Goal: Complete application form: Complete application form

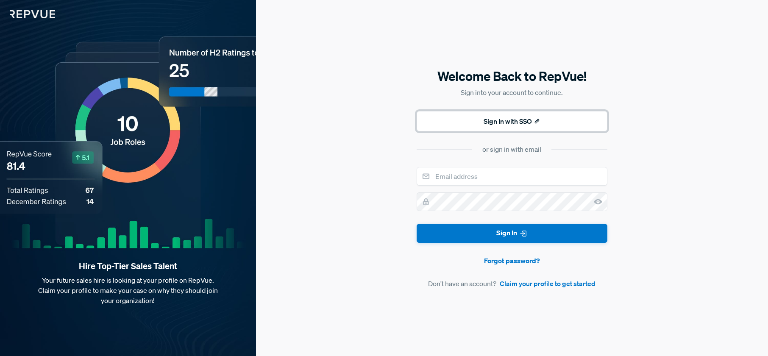
click at [502, 124] on button "Sign In with SSO" at bounding box center [511, 121] width 191 height 20
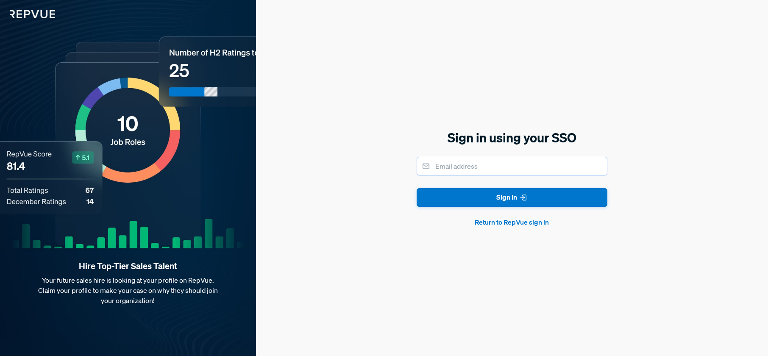
click at [487, 168] on input "email" at bounding box center [511, 166] width 191 height 19
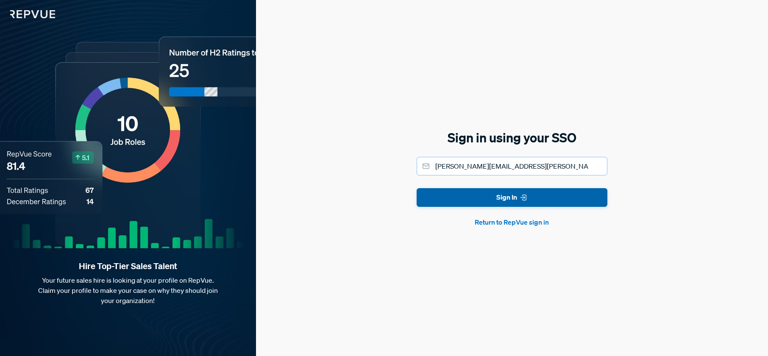
type input "[PERSON_NAME][EMAIL_ADDRESS][PERSON_NAME][DOMAIN_NAME]"
click at [509, 196] on button "Sign In" at bounding box center [511, 197] width 191 height 19
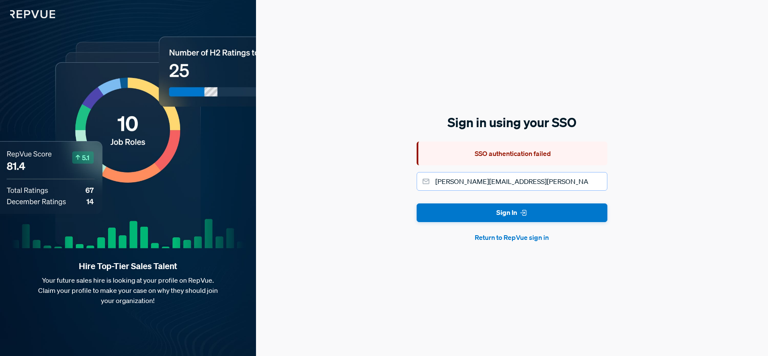
click at [518, 181] on input "[PERSON_NAME][EMAIL_ADDRESS][PERSON_NAME][DOMAIN_NAME]" at bounding box center [511, 181] width 191 height 19
click at [520, 238] on button "Return to RepVue sign in" at bounding box center [511, 237] width 191 height 10
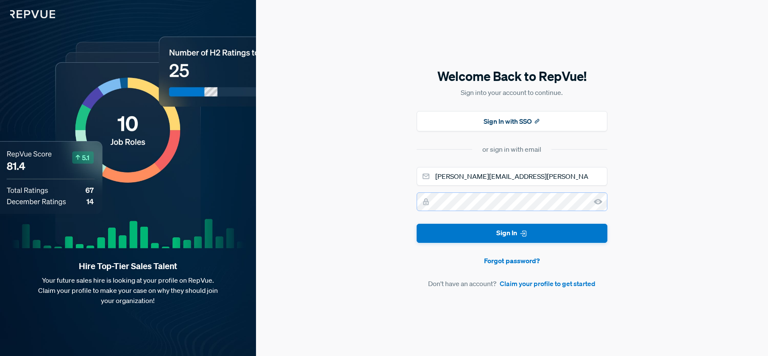
click at [416, 224] on button "Sign In" at bounding box center [511, 233] width 191 height 19
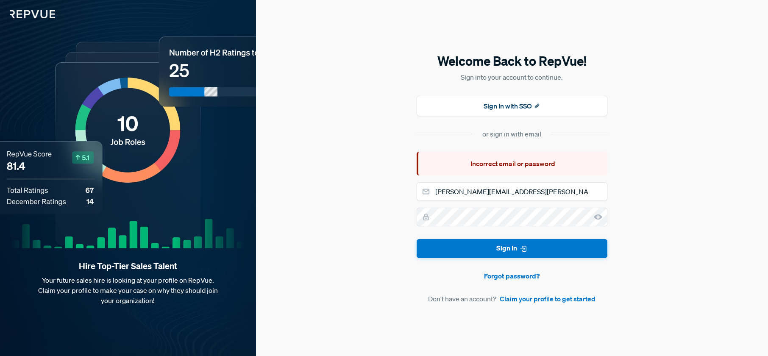
click at [600, 216] on use at bounding box center [597, 217] width 8 height 6
click at [586, 164] on div "Incorrect email or password" at bounding box center [511, 164] width 191 height 24
click at [563, 297] on link "Claim your profile to get started" at bounding box center [547, 299] width 96 height 10
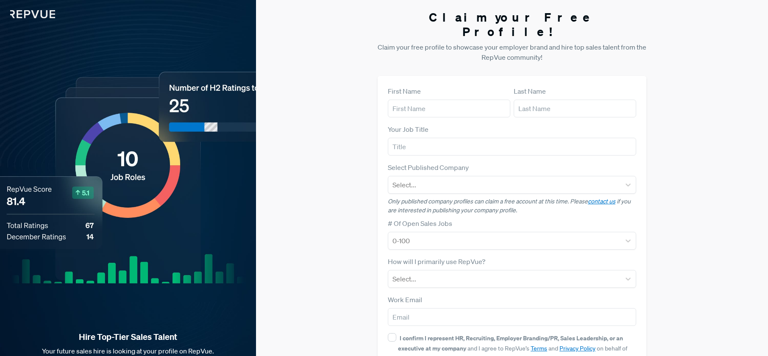
scroll to position [1, 0]
click at [452, 99] on input "text" at bounding box center [449, 108] width 122 height 18
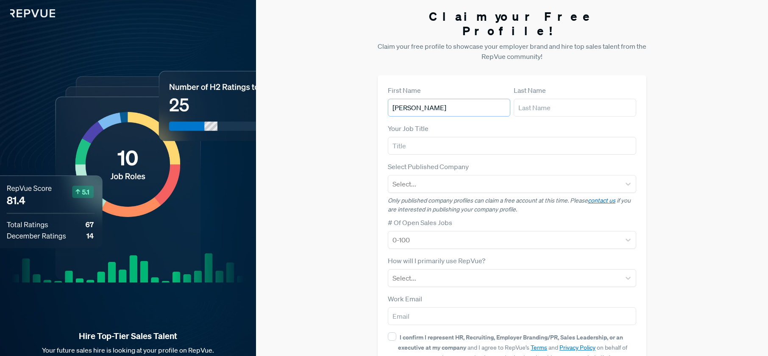
type input "[PERSON_NAME]"
click at [556, 99] on input "text" at bounding box center [574, 108] width 122 height 18
type input "Guiseppi"
click at [523, 137] on input "text" at bounding box center [512, 146] width 248 height 18
type input "VP Sales"
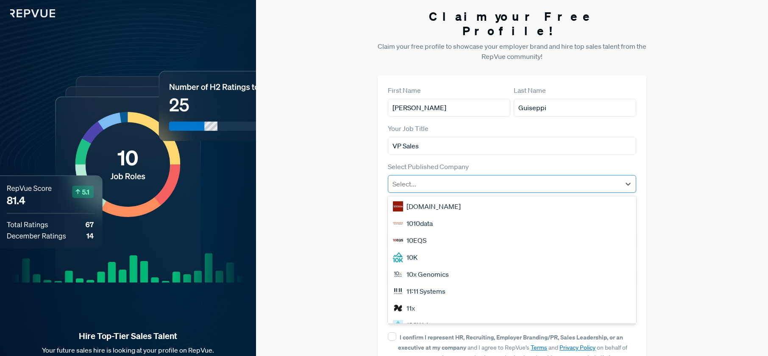
click at [564, 178] on div at bounding box center [504, 184] width 224 height 12
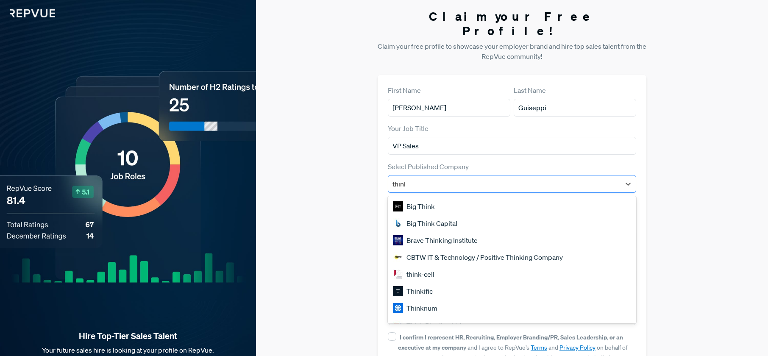
type input "thinki"
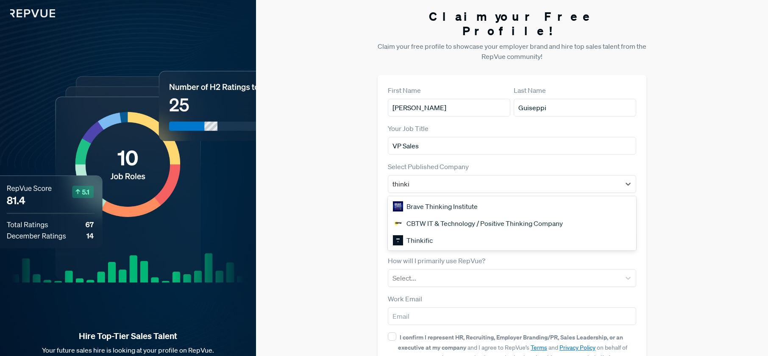
click at [475, 232] on div "Thinkific" at bounding box center [512, 240] width 248 height 17
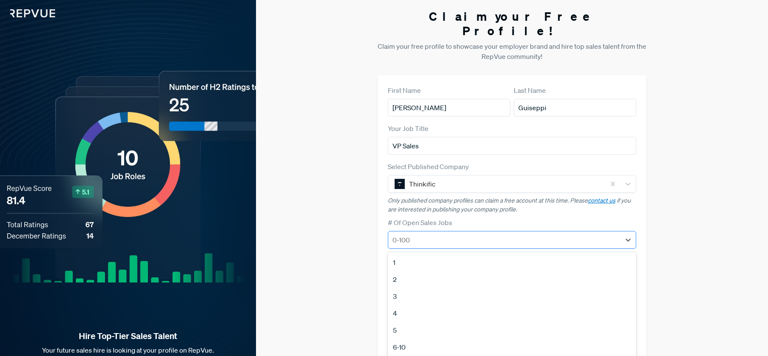
click at [477, 224] on form "First Name [PERSON_NAME] Last Name [PERSON_NAME] Your Job Title VP Sales Select…" at bounding box center [512, 245] width 248 height 320
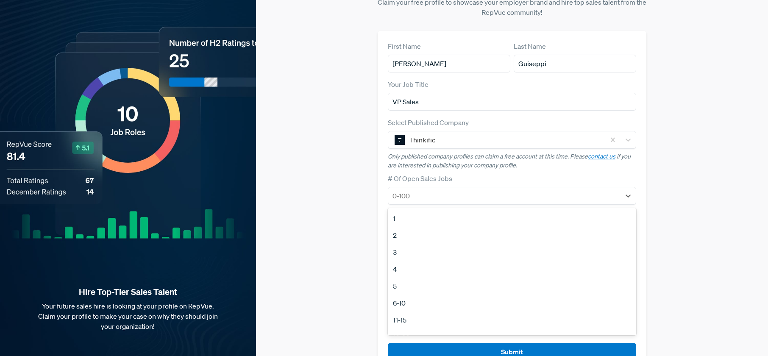
scroll to position [46, 0]
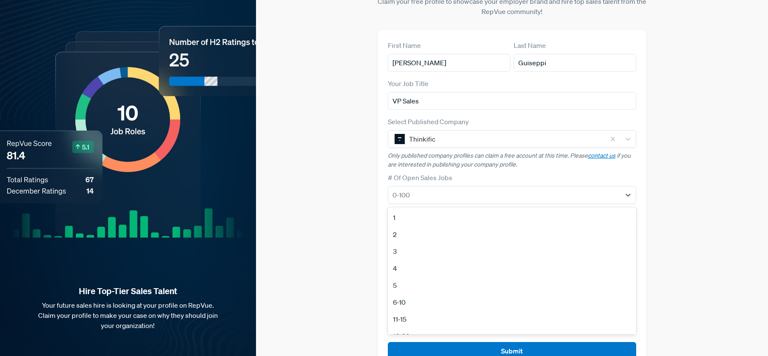
click at [411, 209] on div "1" at bounding box center [512, 217] width 248 height 17
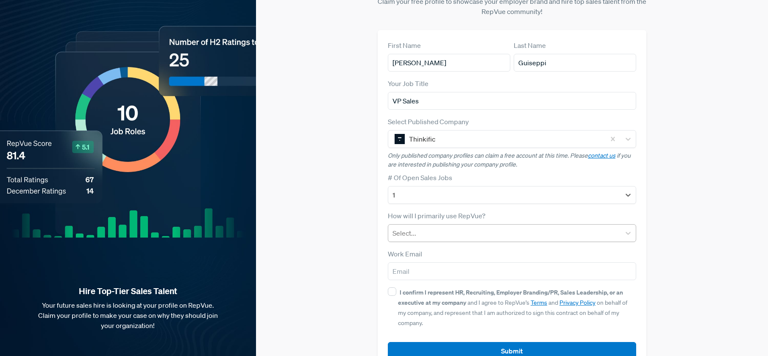
click at [418, 227] on div at bounding box center [504, 233] width 224 height 12
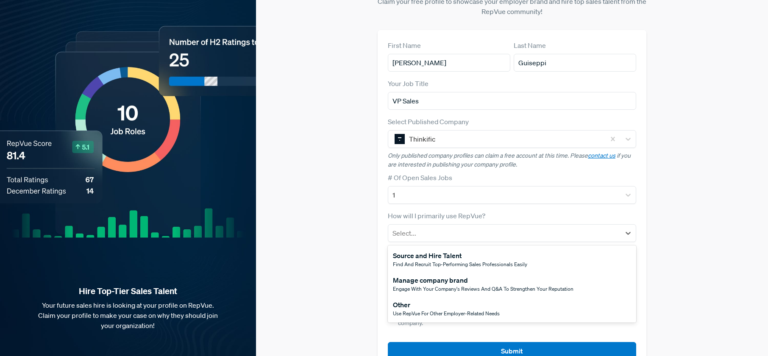
click at [473, 310] on span "Use RepVue for other employer-related needs" at bounding box center [446, 313] width 107 height 7
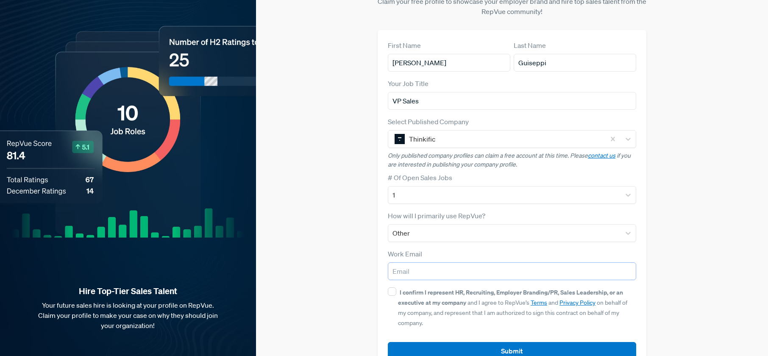
click at [421, 262] on input "email" at bounding box center [512, 271] width 248 height 18
click at [436, 233] on form "First Name [PERSON_NAME] Last Name [PERSON_NAME] Your Job Title VP Sales Select…" at bounding box center [512, 200] width 248 height 320
click at [431, 262] on input "email" at bounding box center [512, 271] width 248 height 18
type input "[PERSON_NAME][EMAIL_ADDRESS][PERSON_NAME][DOMAIN_NAME]"
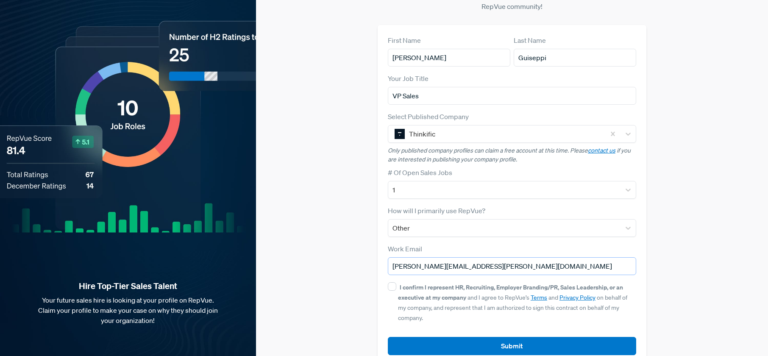
scroll to position [56, 0]
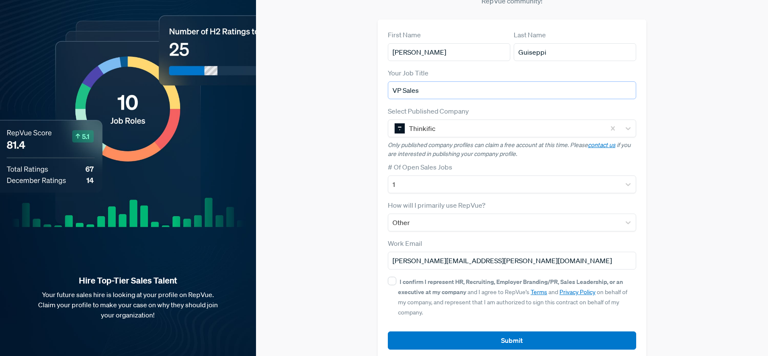
click at [402, 81] on input "VP Sales" at bounding box center [512, 90] width 248 height 18
type input "VP Sales / GM"
click at [392, 277] on input "I confirm I represent HR, Recruiting, Employer Branding/PR, Sales Leadership, o…" at bounding box center [392, 281] width 8 height 8
checkbox input "true"
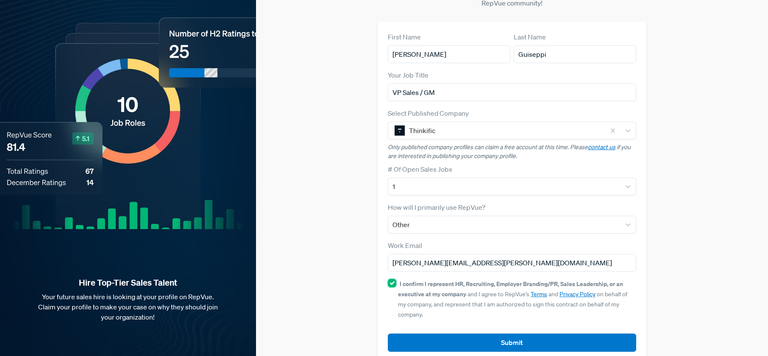
scroll to position [0, 0]
